Goal: Use online tool/utility: Utilize a website feature to perform a specific function

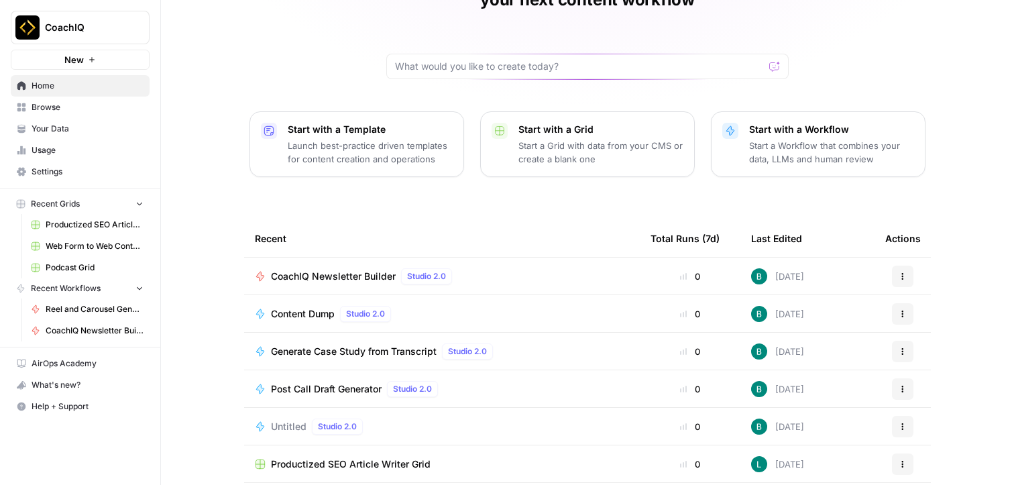
scroll to position [132, 0]
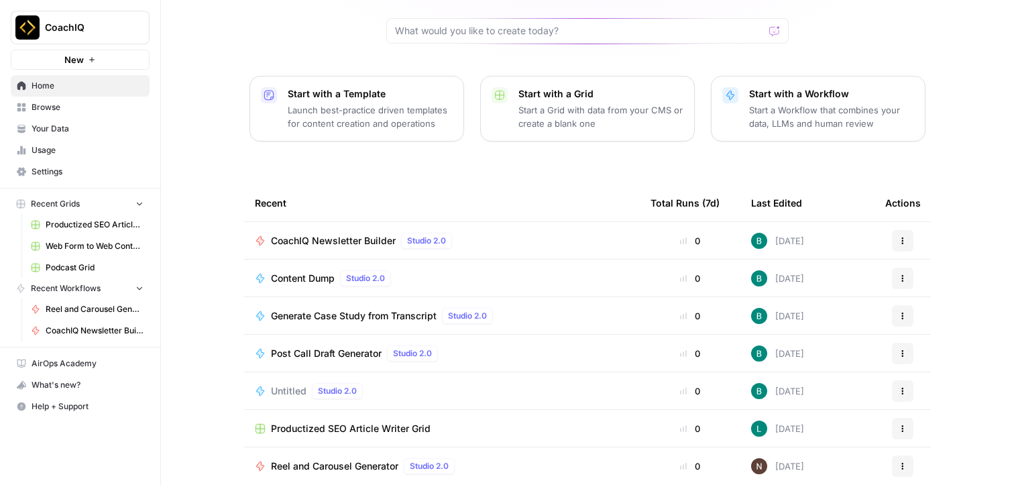
click at [344, 459] on span "Reel and Carousel Generator" at bounding box center [334, 465] width 127 height 13
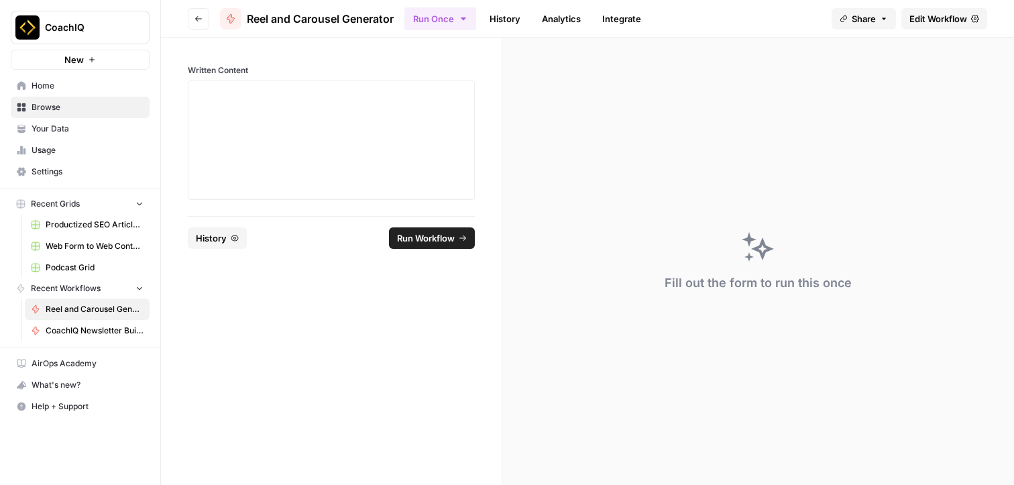
click at [929, 16] on span "Edit Workflow" at bounding box center [938, 18] width 58 height 13
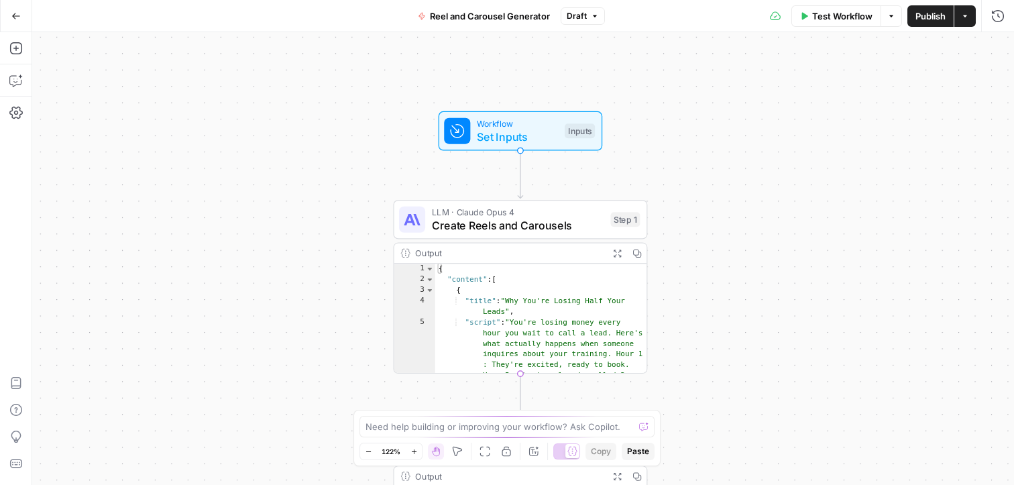
click at [516, 221] on span "Create Reels and Carousels" at bounding box center [518, 225] width 172 height 16
